Goal: Task Accomplishment & Management: Use online tool/utility

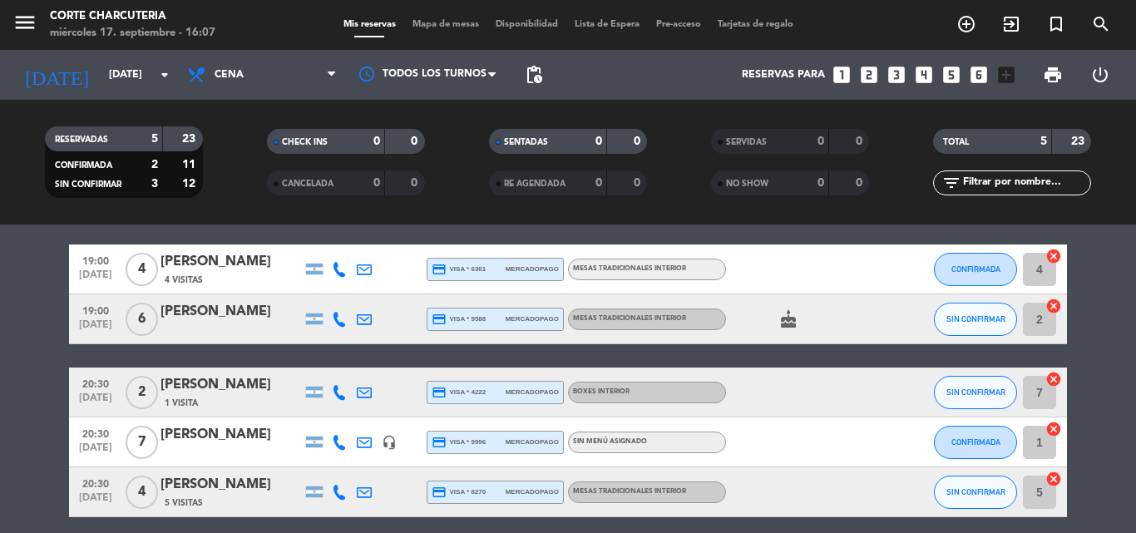
scroll to position [69, 0]
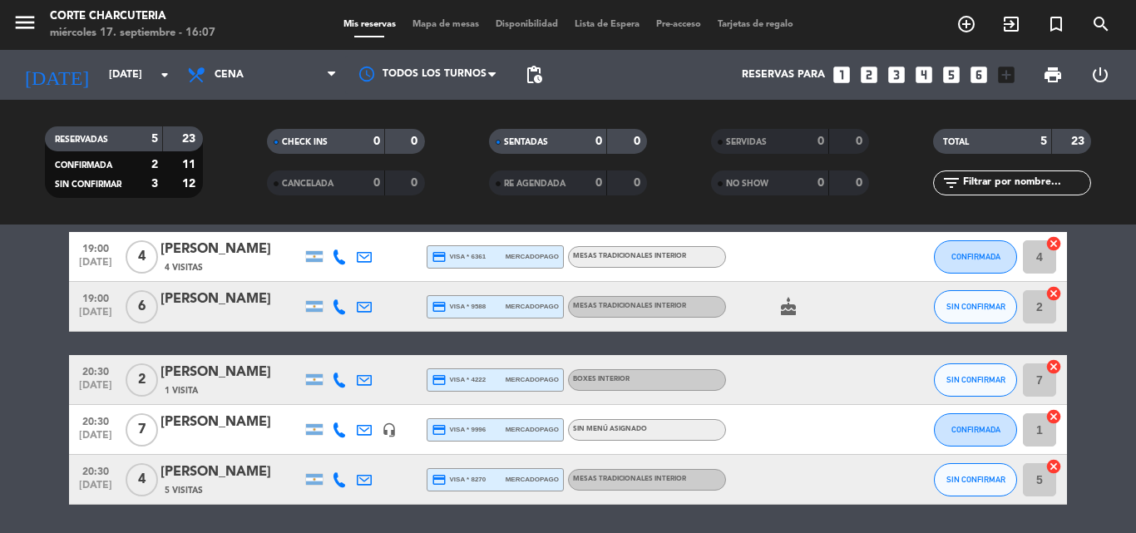
click at [1055, 459] on icon "cancel" at bounding box center [1053, 466] width 17 height 17
click at [1039, 470] on icon "border_all" at bounding box center [1042, 480] width 20 height 20
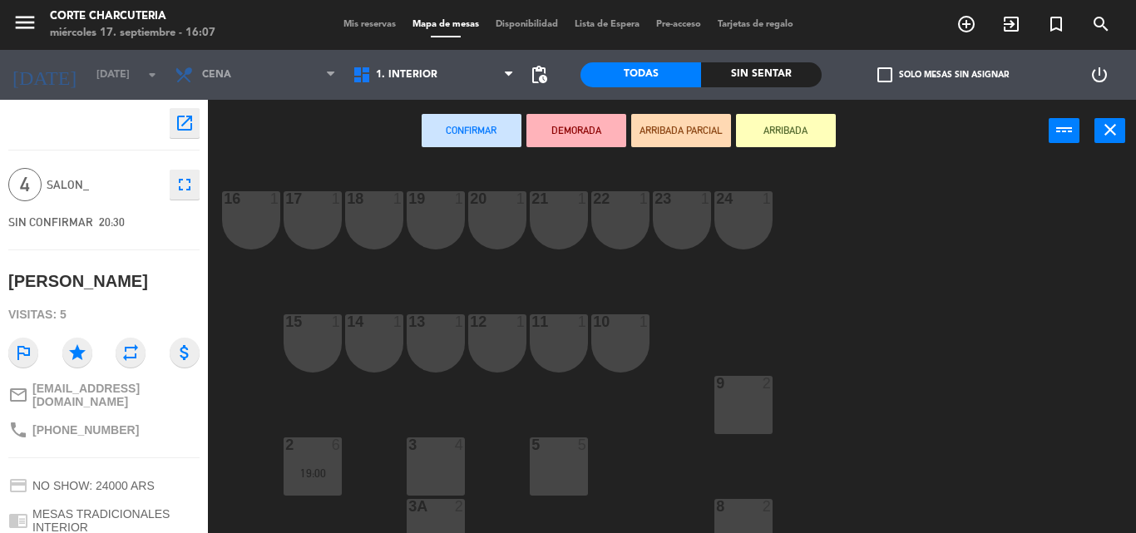
scroll to position [147, 0]
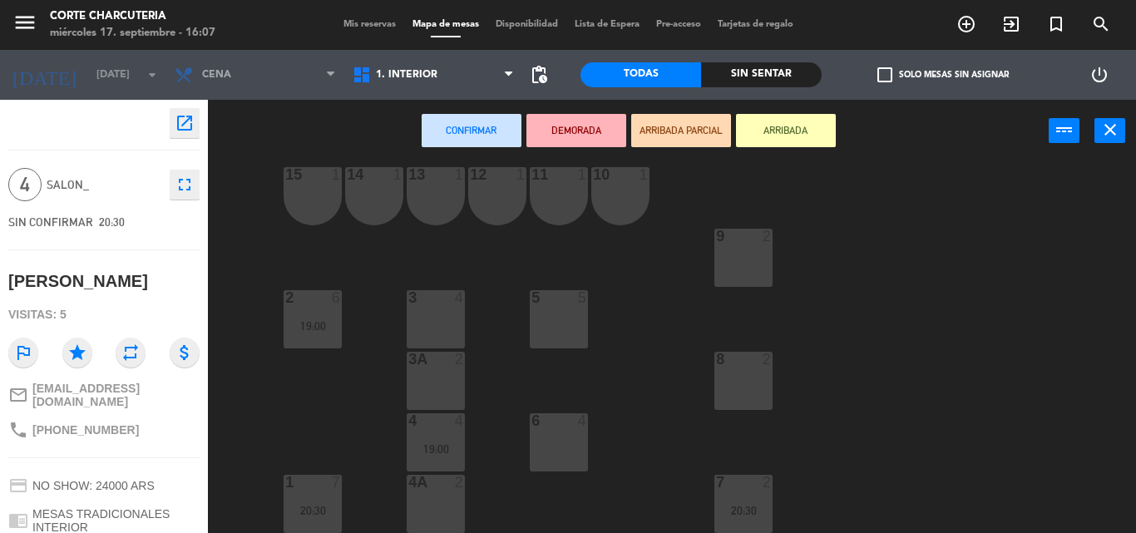
click at [552, 435] on div "6 4" at bounding box center [559, 442] width 58 height 58
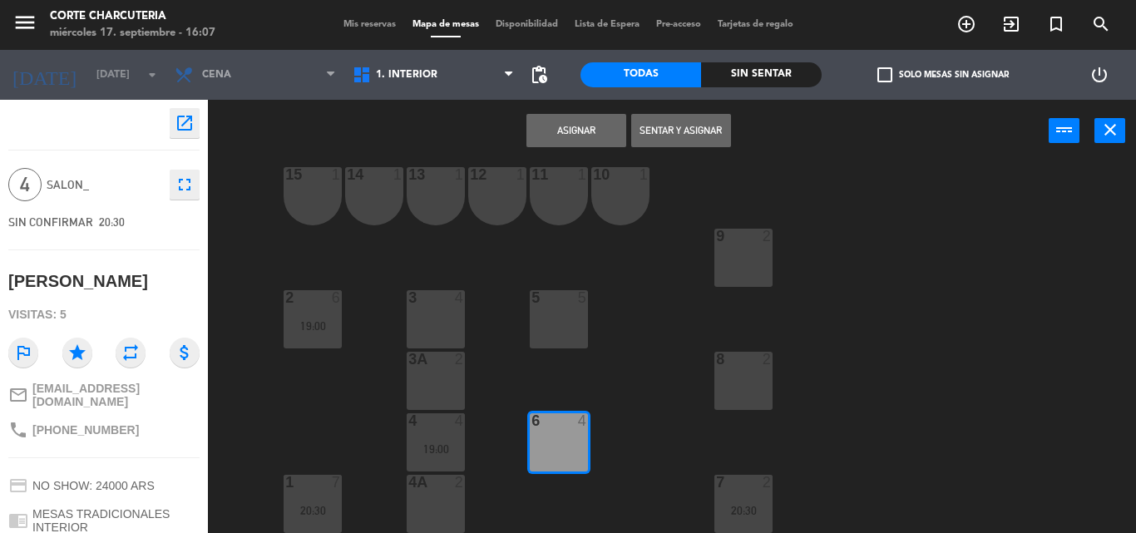
click at [572, 126] on button "Asignar" at bounding box center [576, 130] width 100 height 33
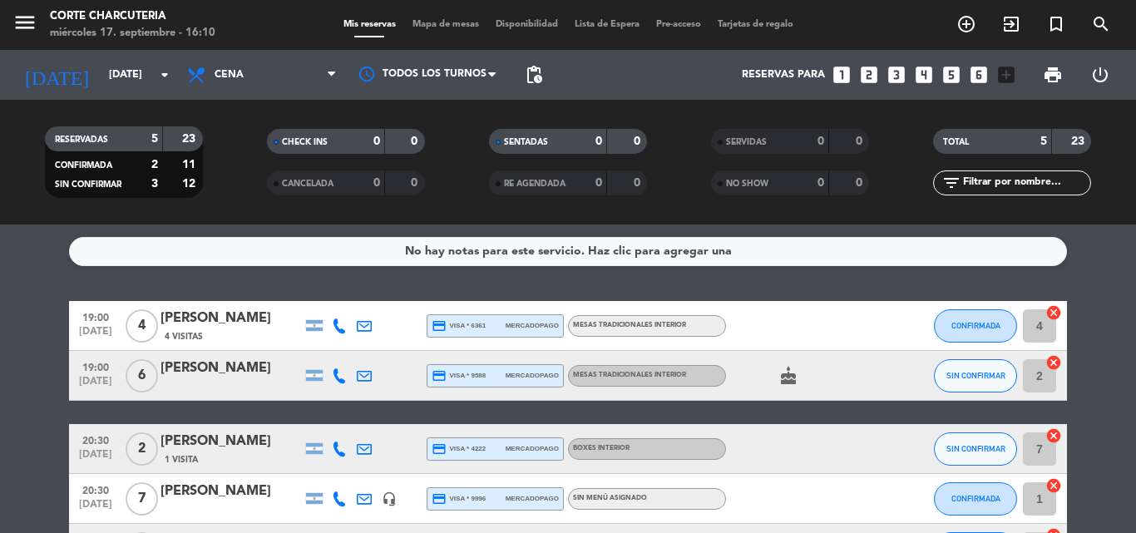
click at [1104, 377] on bookings-row "19:00 [DATE] 4 [PERSON_NAME] 4 Visitas credit_card visa * 6361 mercadopago MESA…" at bounding box center [568, 437] width 1136 height 273
drag, startPoint x: 1104, startPoint y: 377, endPoint x: 1101, endPoint y: 269, distance: 108.1
